Goal: Leave review/rating: Share an evaluation or opinion about a product, service, or content

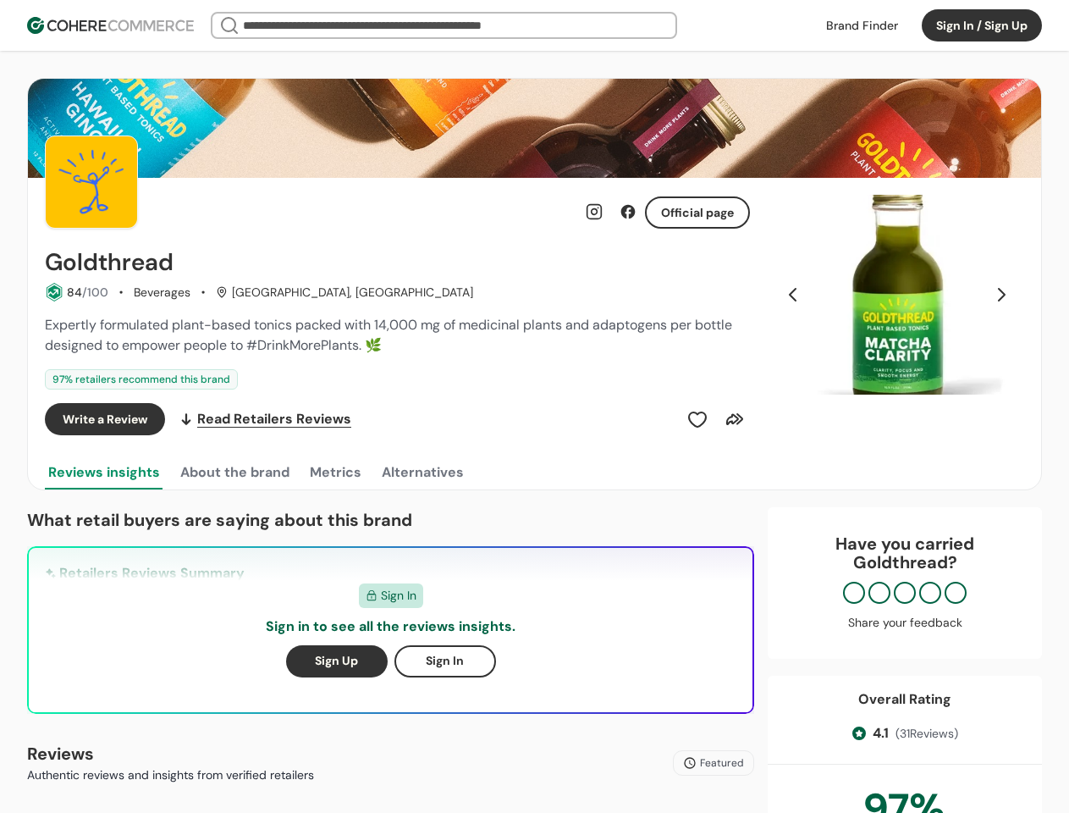
click at [534, 406] on div "Write a Review Read Retailers Reviews" at bounding box center [397, 419] width 705 height 32
click at [982, 25] on button "Sign In / Sign Up" at bounding box center [982, 25] width 120 height 32
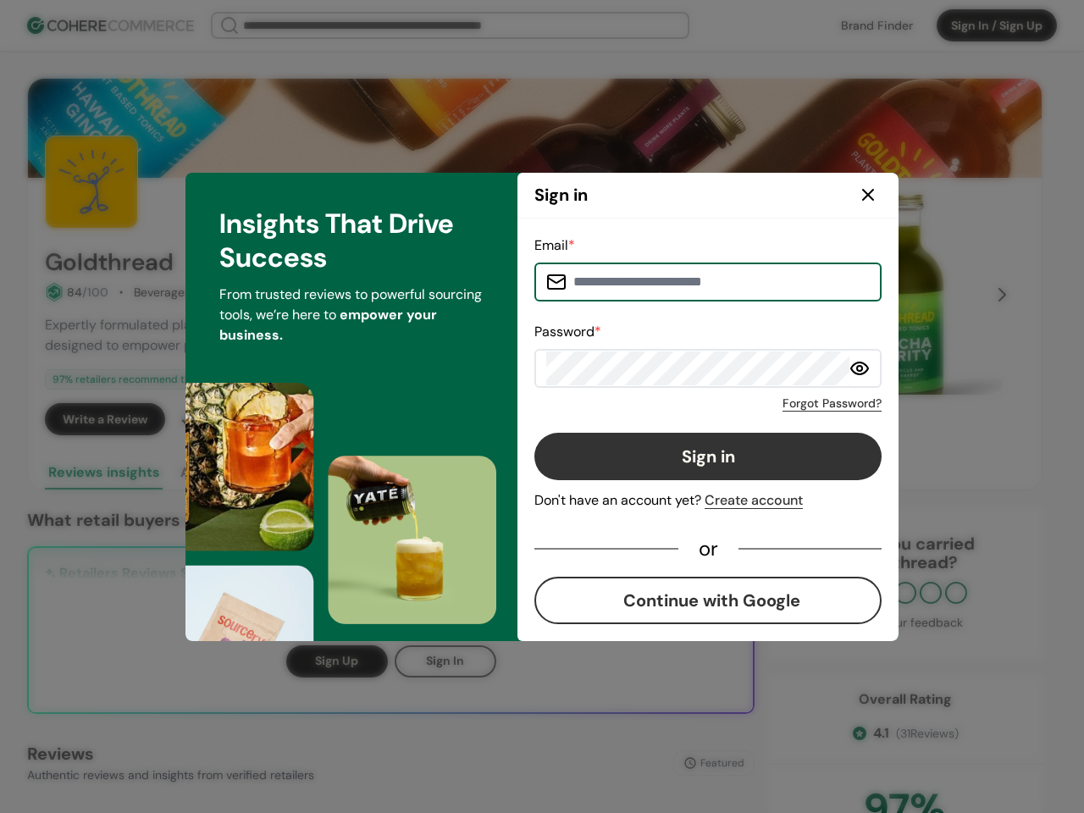
click at [698, 419] on div "Email * Password * Forgot Password? Sign in Don't have an account yet? Create a…" at bounding box center [707, 429] width 347 height 389
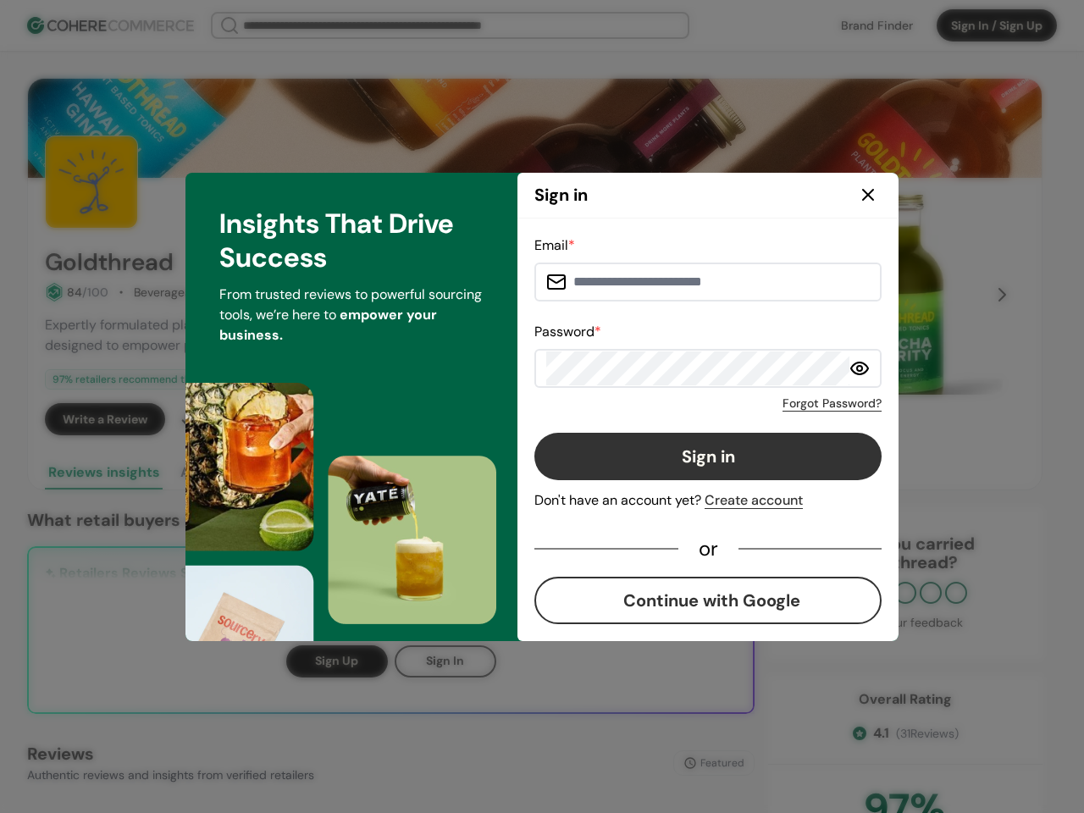
click at [735, 419] on div "Email * Password * Forgot Password? Sign in Don't have an account yet? Create a…" at bounding box center [707, 429] width 347 height 389
click at [234, 472] on div "Insights That Drive Success From trusted reviews to powerful sourcing tools, we…" at bounding box center [351, 407] width 332 height 468
click at [334, 472] on div "Insights That Drive Success From trusted reviews to powerful sourcing tools, we…" at bounding box center [351, 407] width 332 height 468
click at [422, 472] on div "Insights That Drive Success From trusted reviews to powerful sourcing tools, we…" at bounding box center [351, 407] width 332 height 468
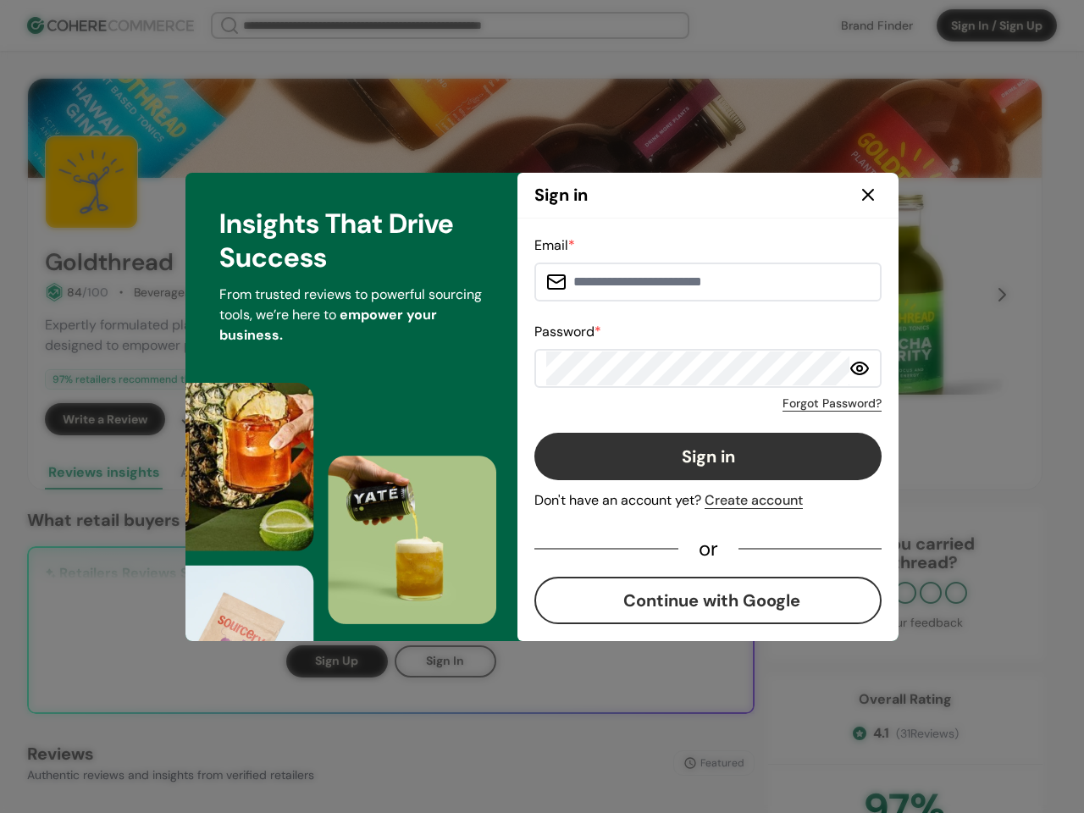
click at [897, 295] on div "Email * Password * Forgot Password? Sign in Don't have an account yet? Create a…" at bounding box center [707, 429] width 381 height 422
